Goal: Task Accomplishment & Management: Manage account settings

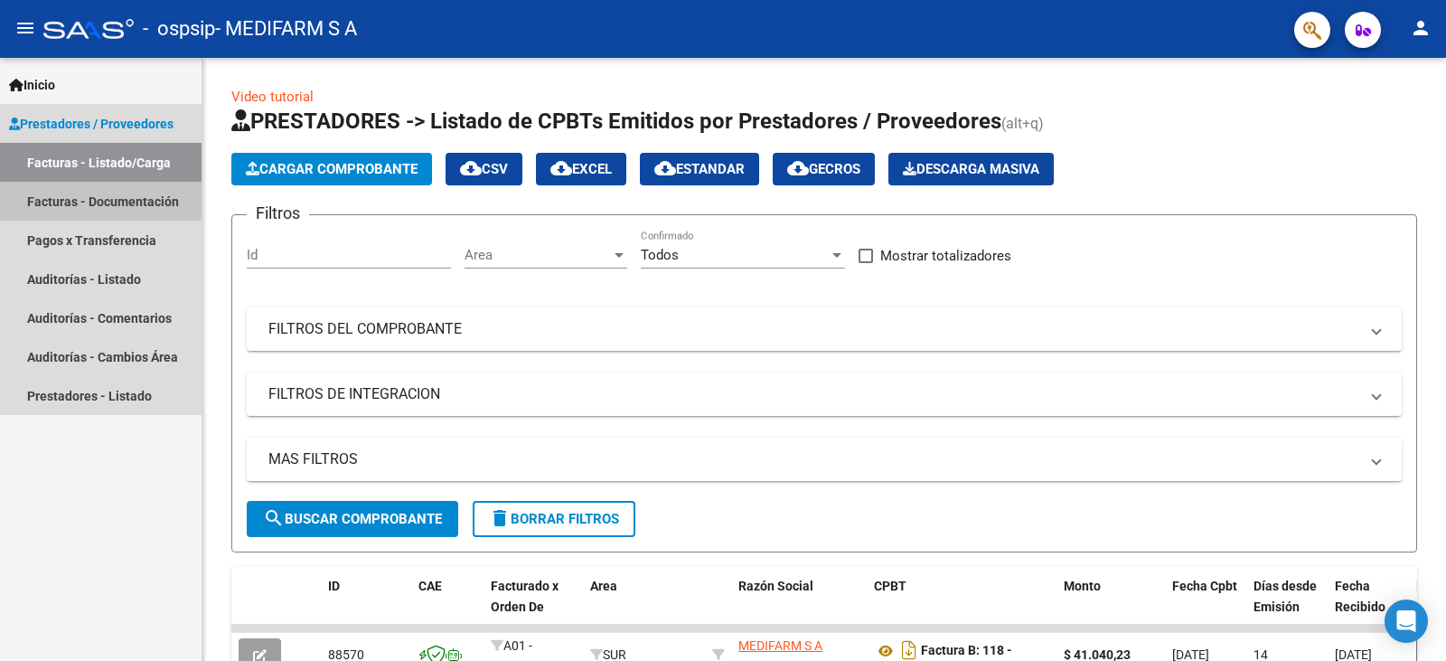
click at [109, 199] on link "Facturas - Documentación" at bounding box center [100, 201] width 201 height 39
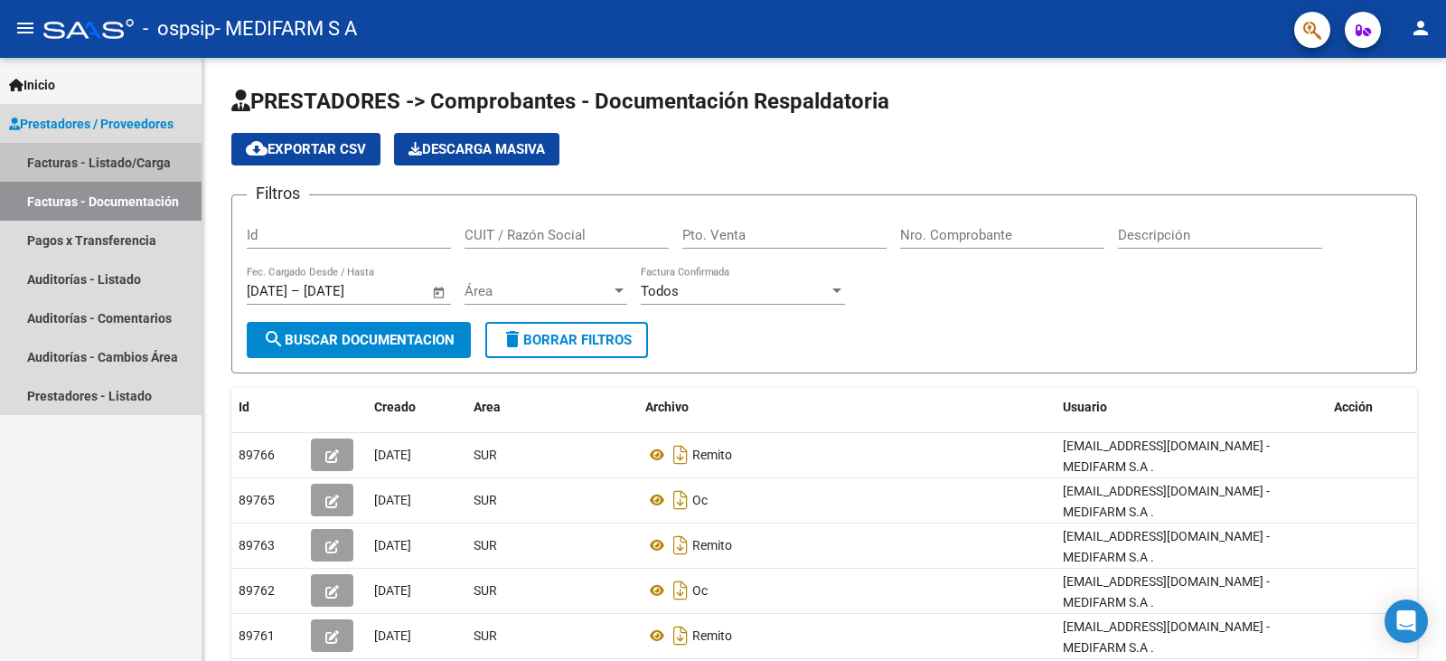
click at [110, 167] on link "Facturas - Listado/Carga" at bounding box center [100, 162] width 201 height 39
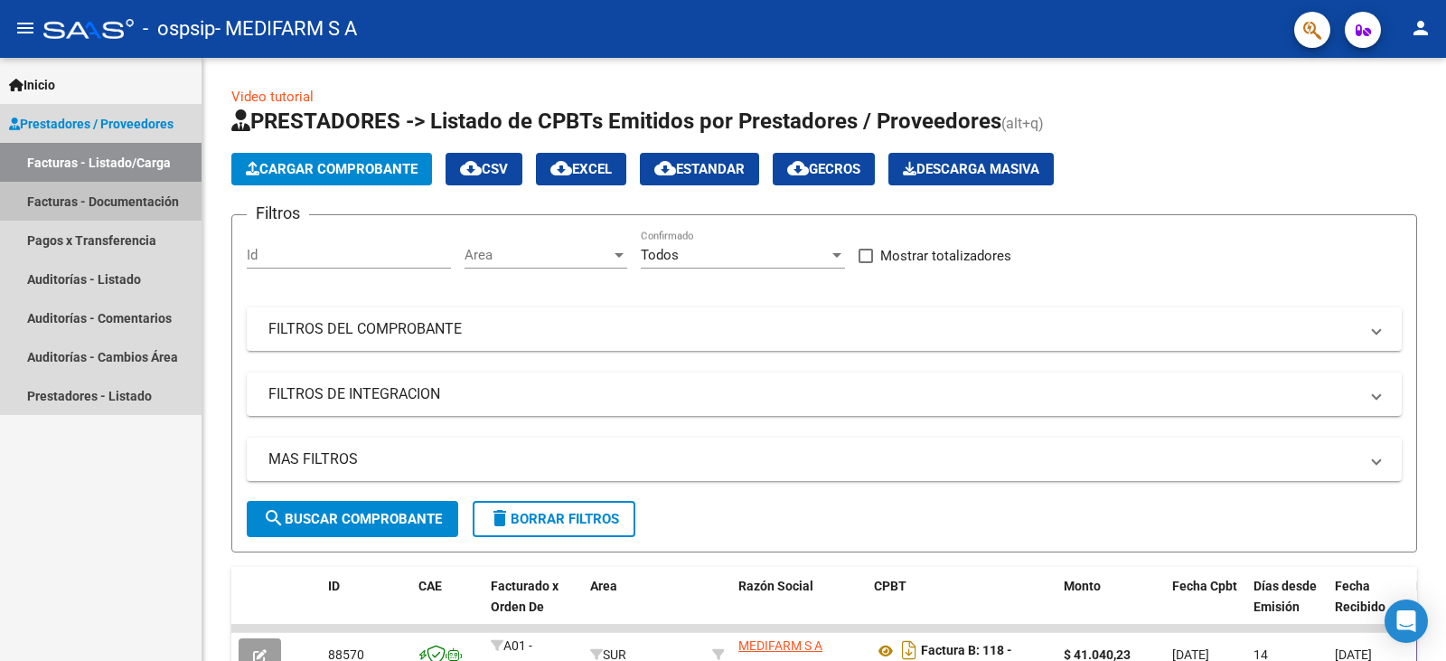
click at [98, 194] on link "Facturas - Documentación" at bounding box center [100, 201] width 201 height 39
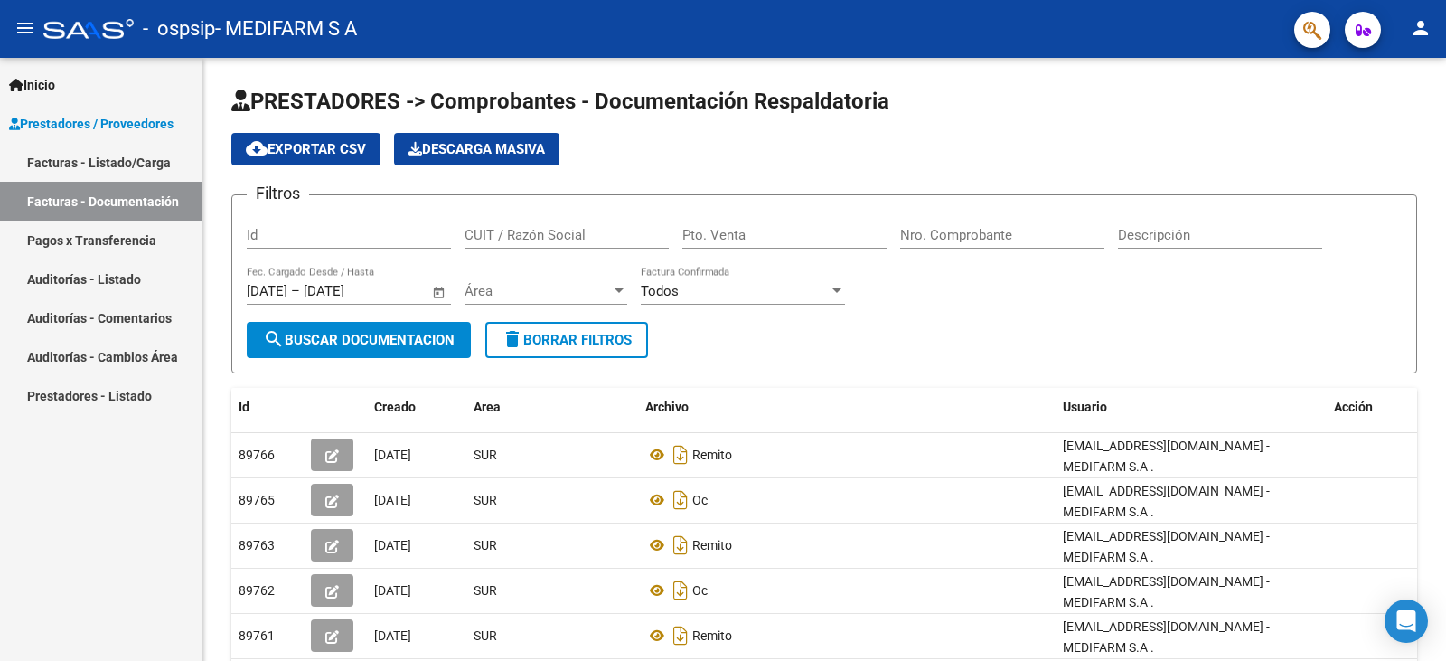
click at [101, 166] on link "Facturas - Listado/Carga" at bounding box center [100, 162] width 201 height 39
